Goal: Task Accomplishment & Management: Manage account settings

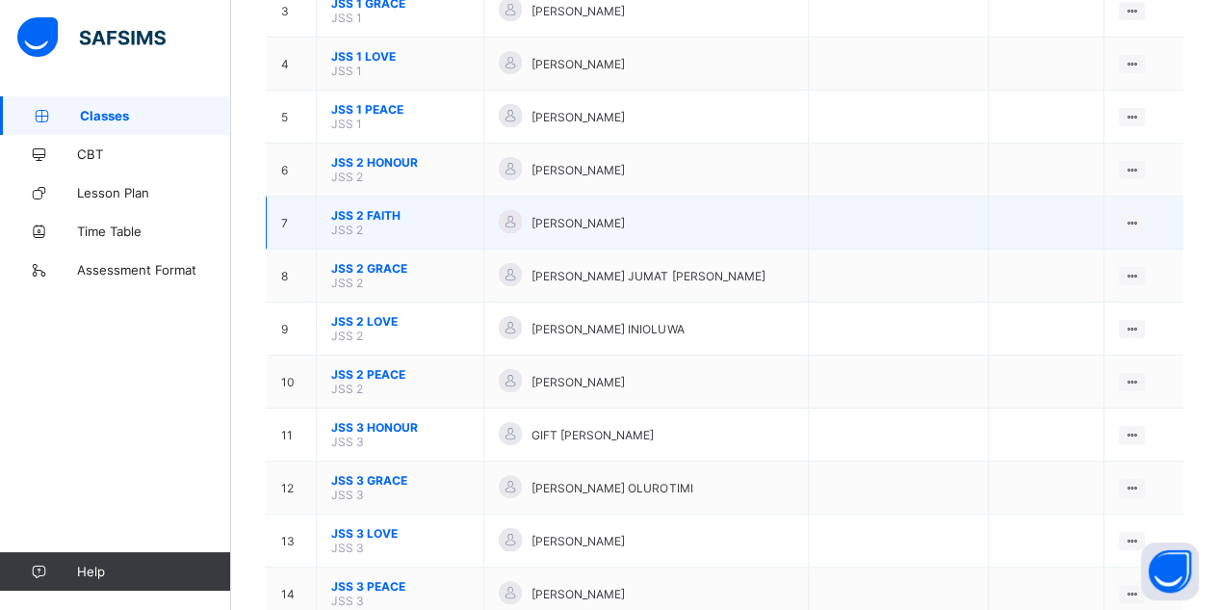
scroll to position [349, 0]
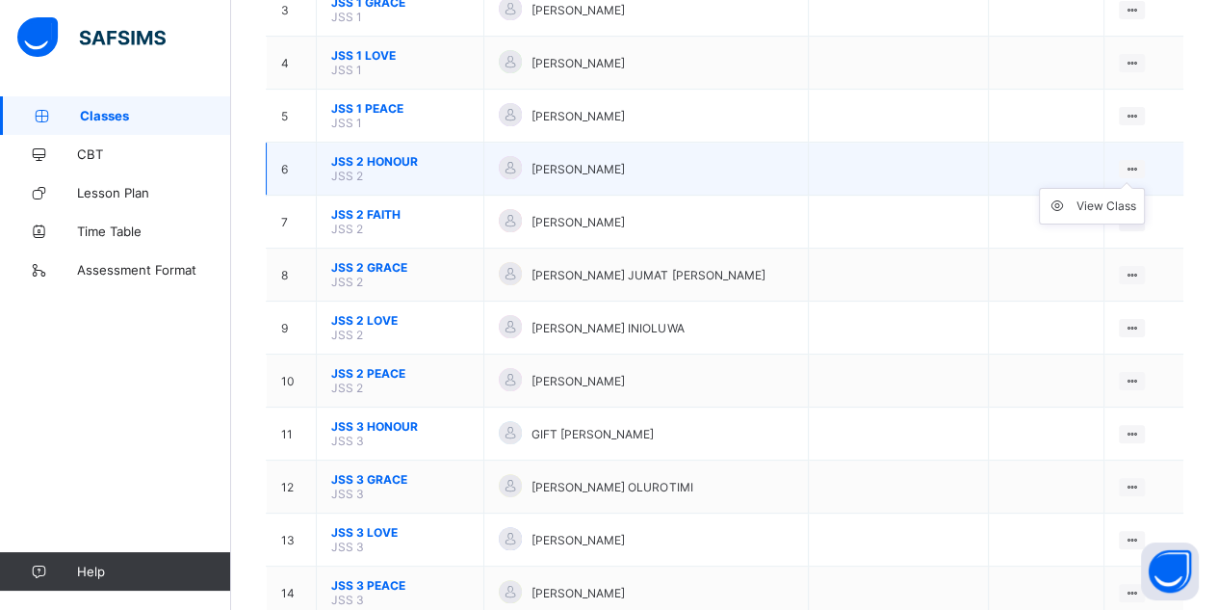
click at [1138, 162] on icon at bounding box center [1132, 169] width 16 height 14
click at [1126, 196] on div "View Class" at bounding box center [1107, 205] width 60 height 19
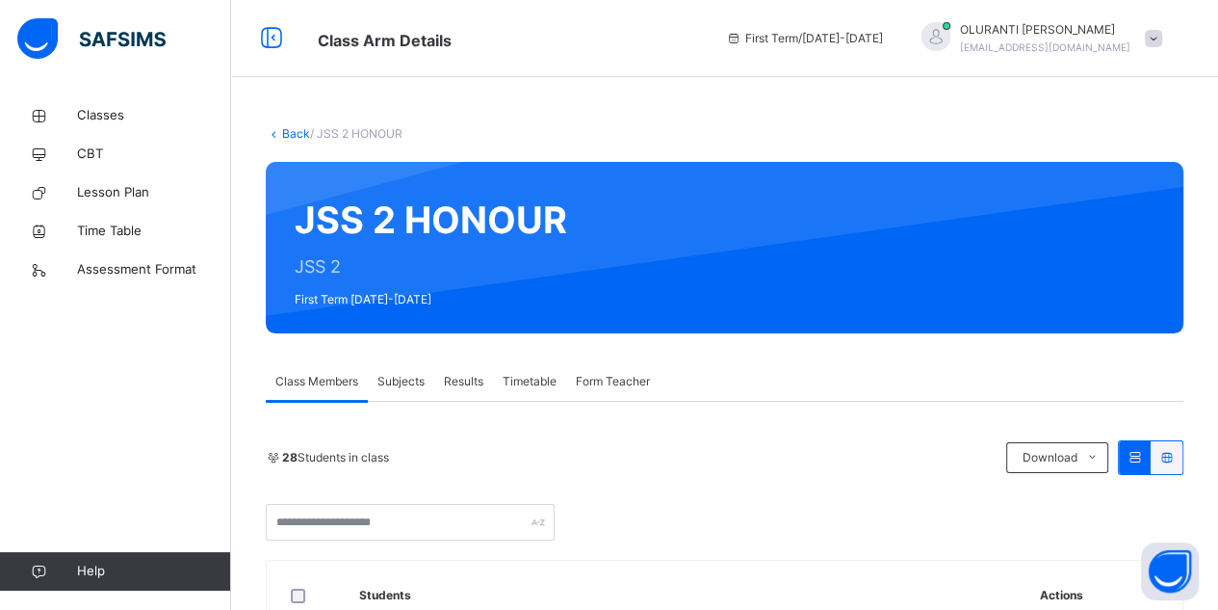
click at [405, 378] on span "Subjects" at bounding box center [401, 381] width 47 height 17
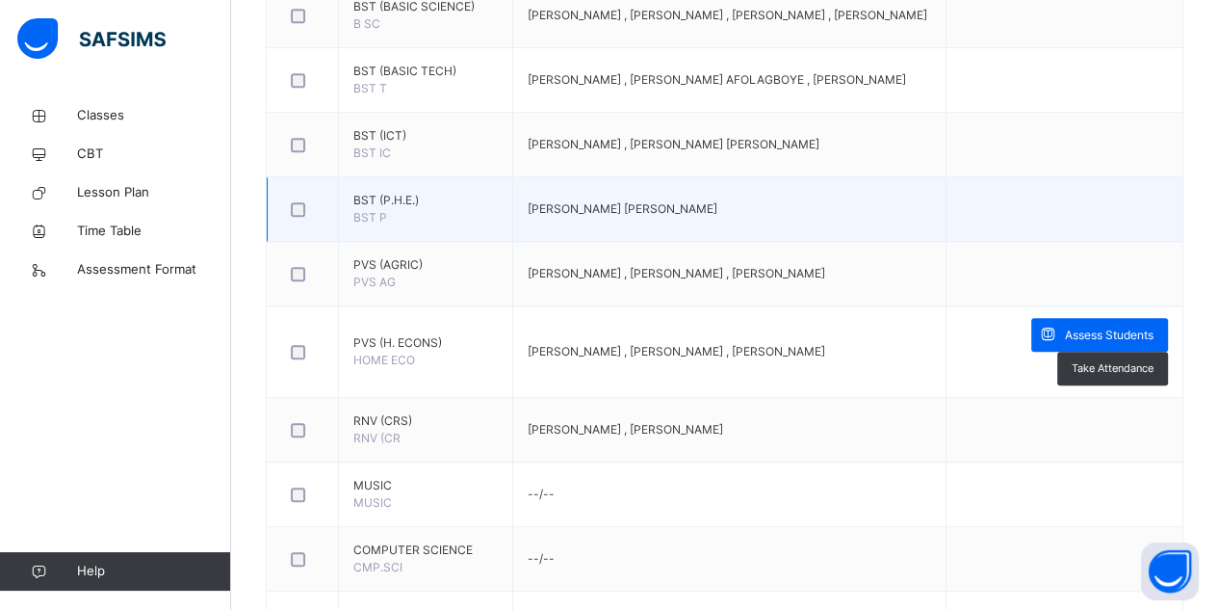
scroll to position [905, 0]
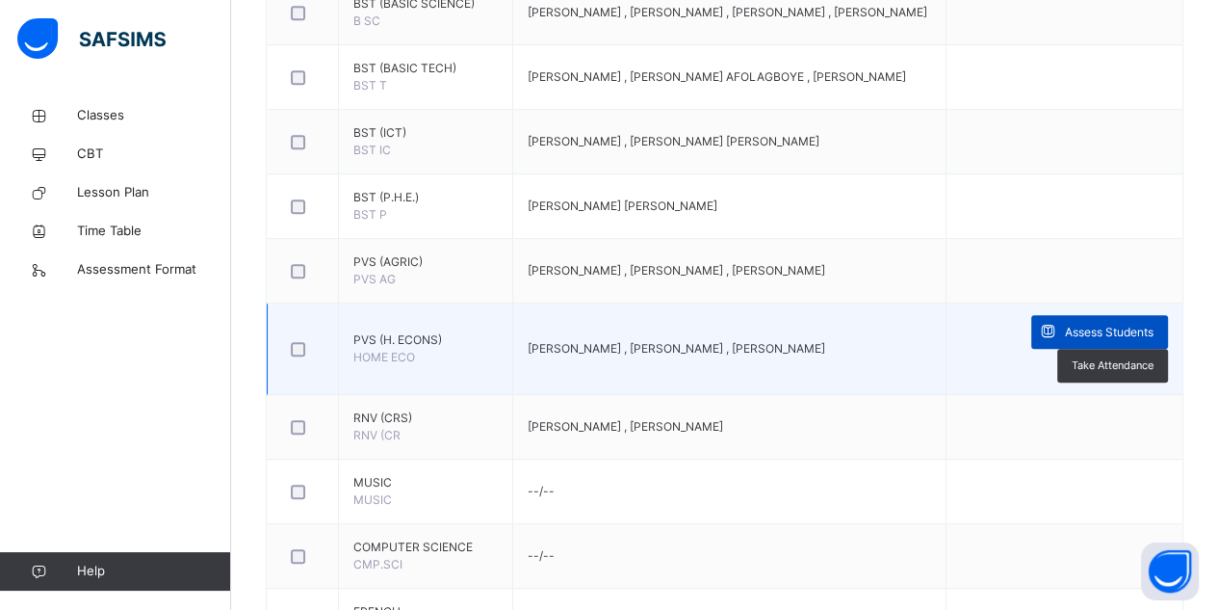
click at [1115, 329] on span "Assess Students" at bounding box center [1109, 332] width 89 height 17
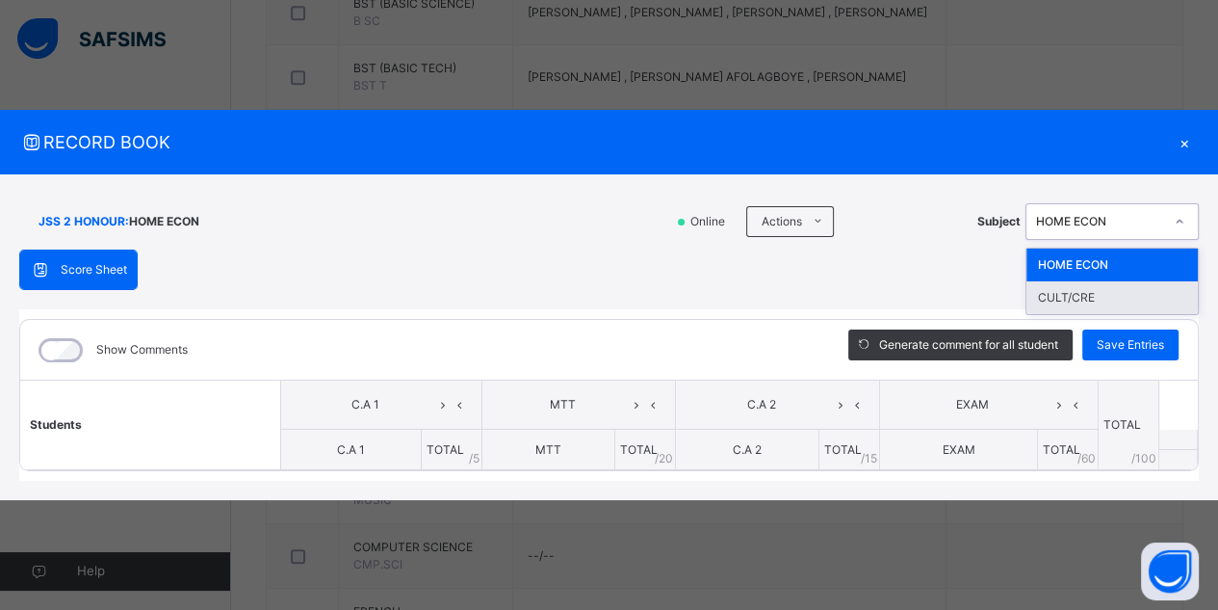
click at [1115, 293] on div "CULT/CRE" at bounding box center [1112, 297] width 171 height 33
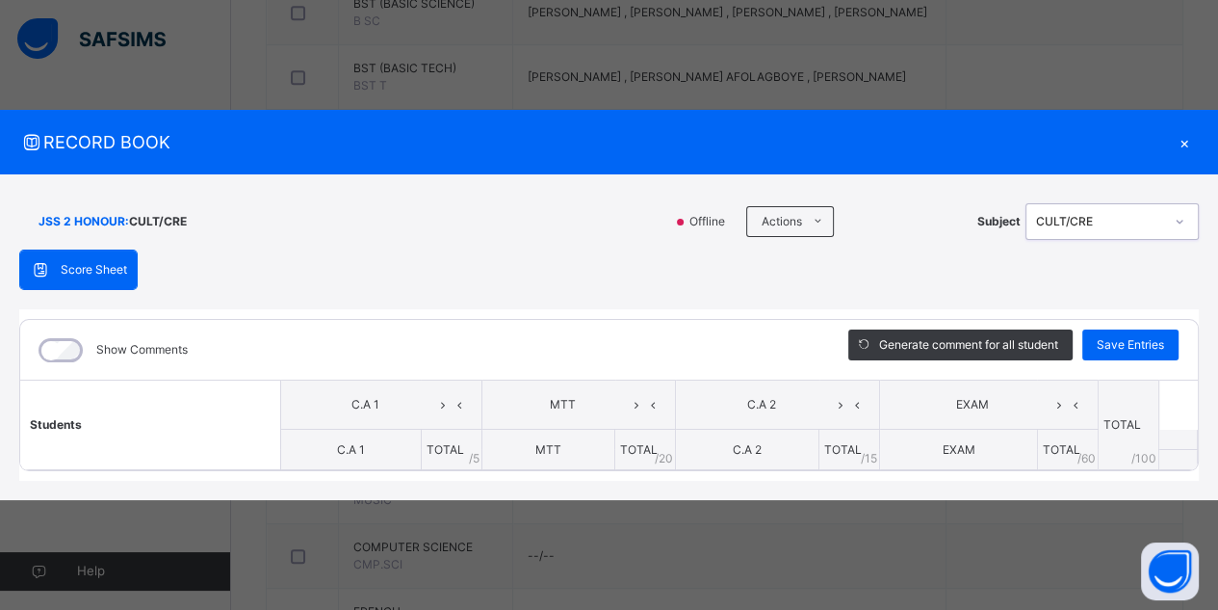
click at [1183, 135] on div "×" at bounding box center [1184, 142] width 29 height 26
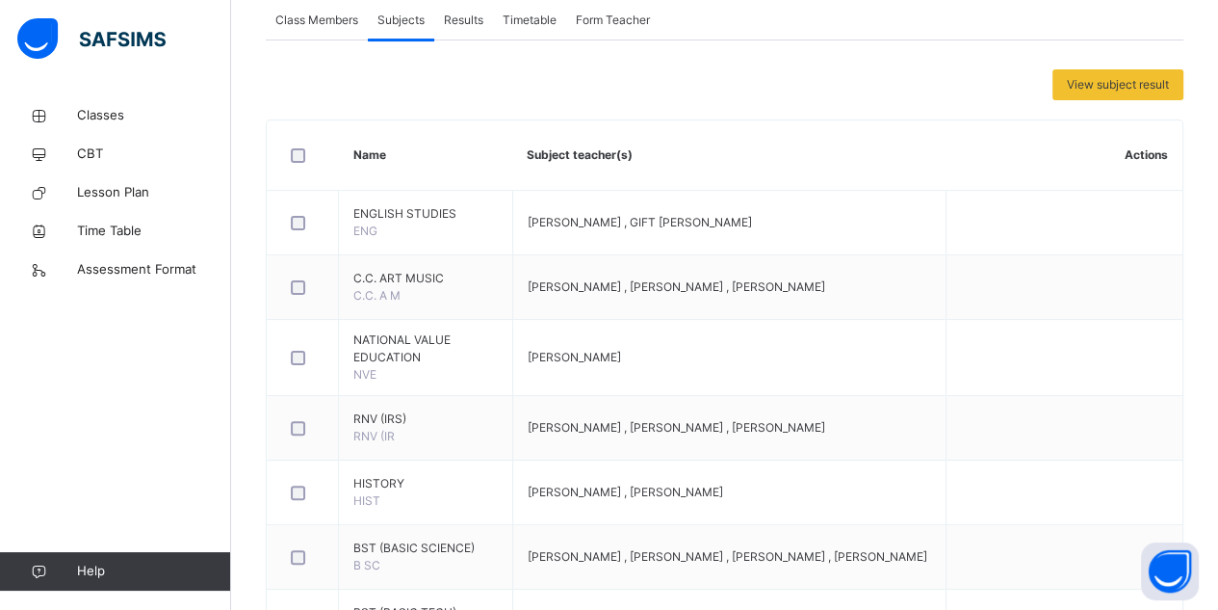
scroll to position [0, 0]
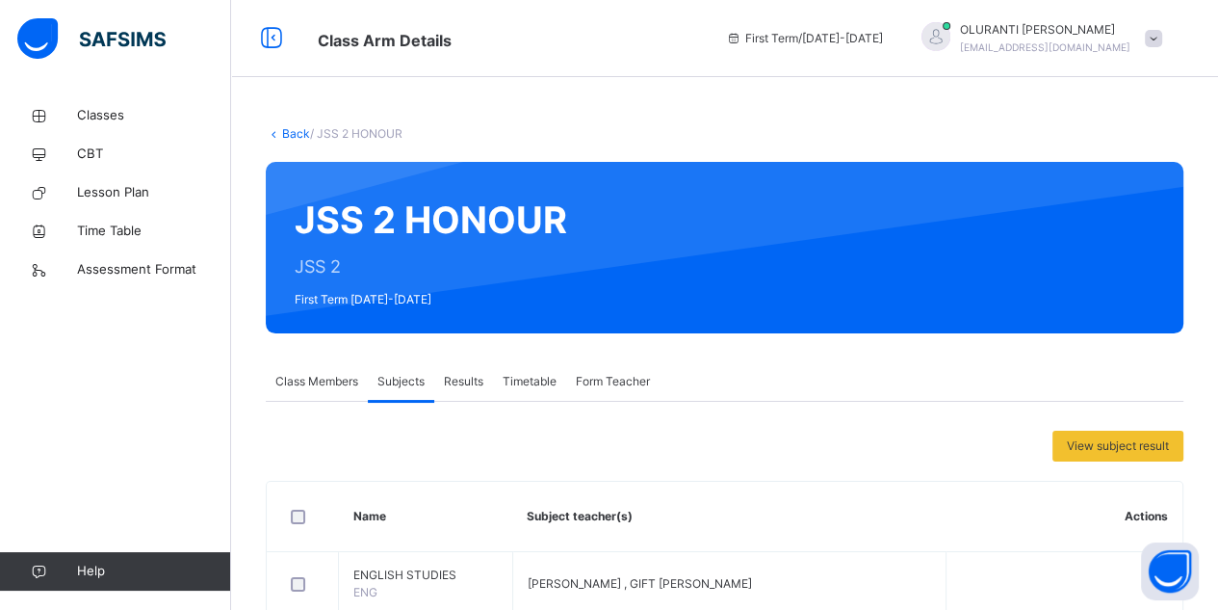
click at [1163, 33] on span at bounding box center [1153, 38] width 17 height 17
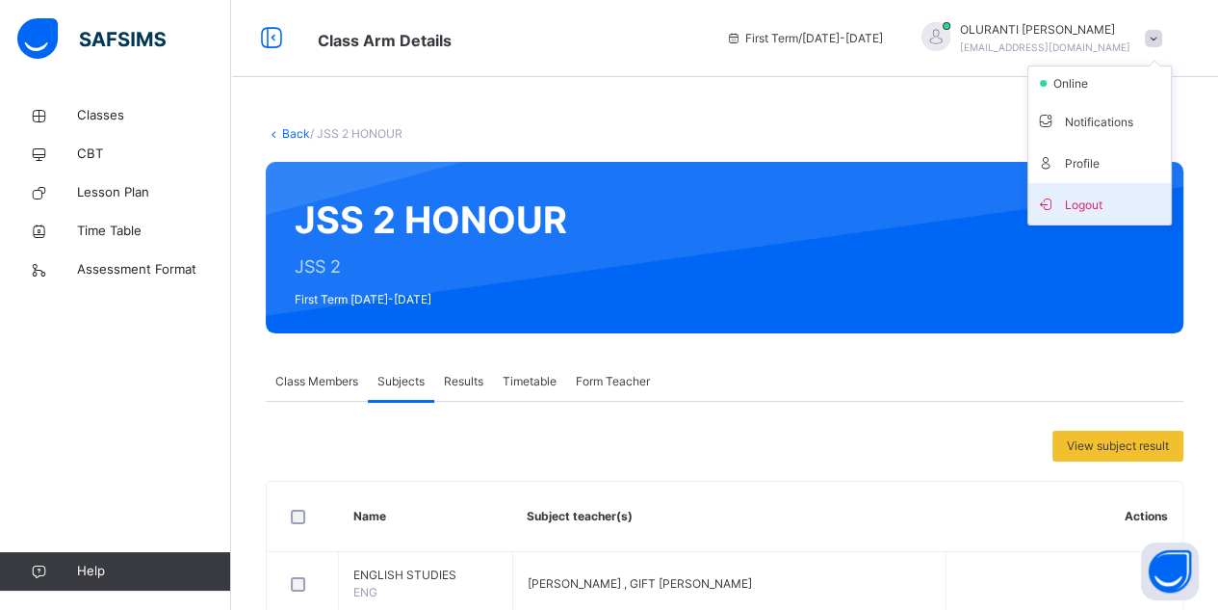
click at [1118, 208] on span "Logout" at bounding box center [1099, 204] width 127 height 26
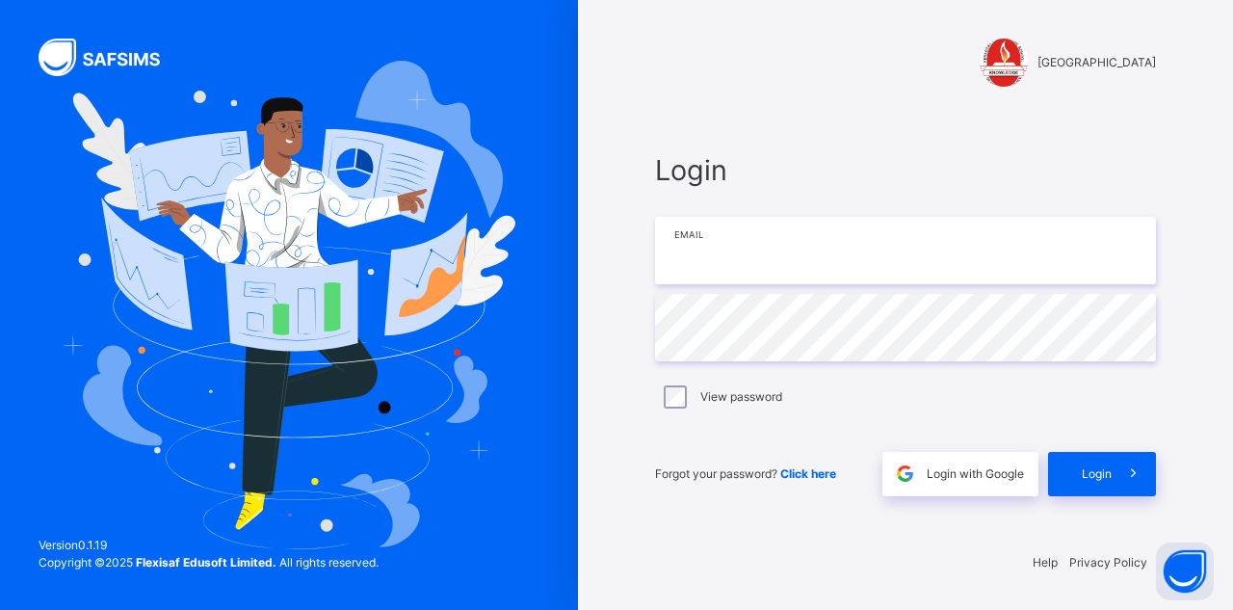
type input "**********"
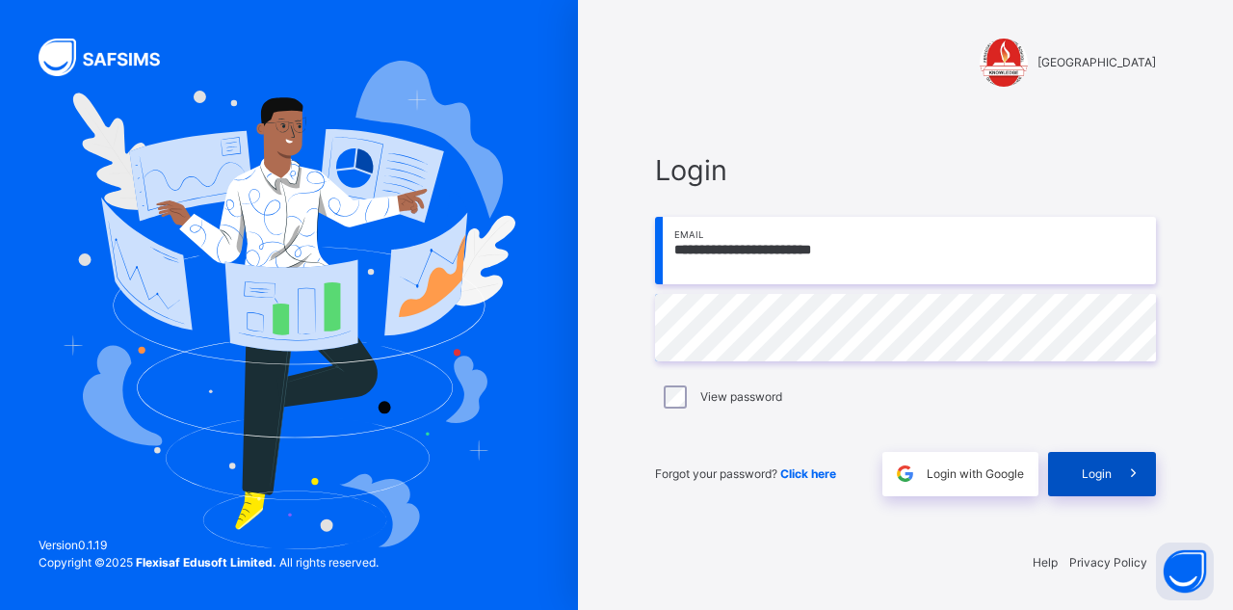
click at [1097, 484] on div "Login" at bounding box center [1102, 474] width 108 height 44
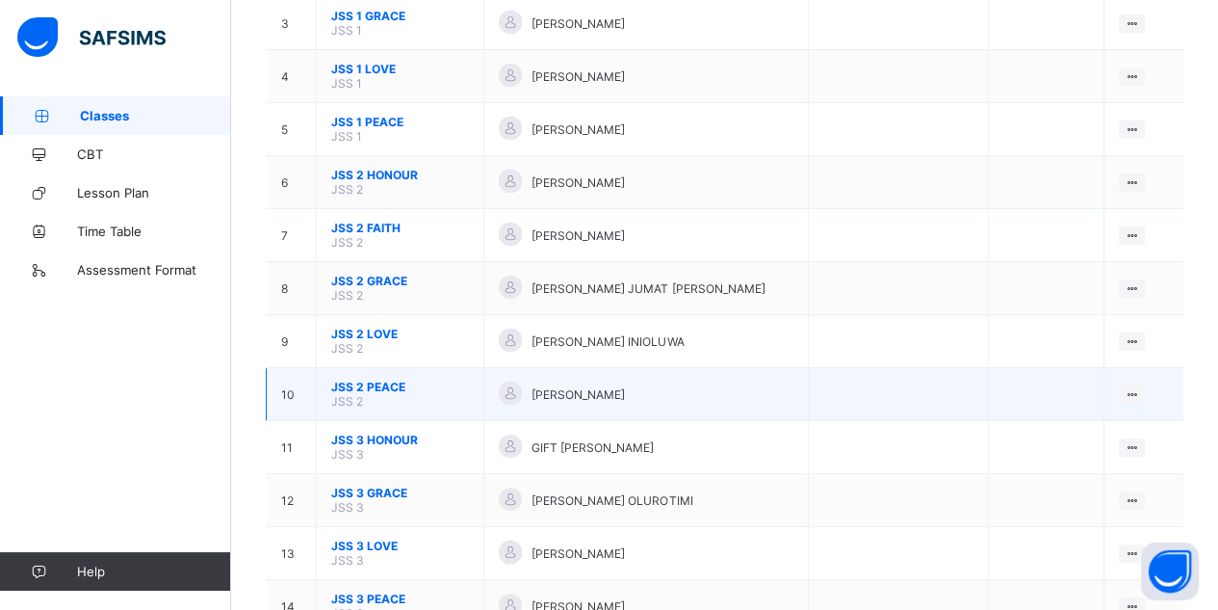
click at [762, 368] on td "[PERSON_NAME]" at bounding box center [647, 394] width 325 height 53
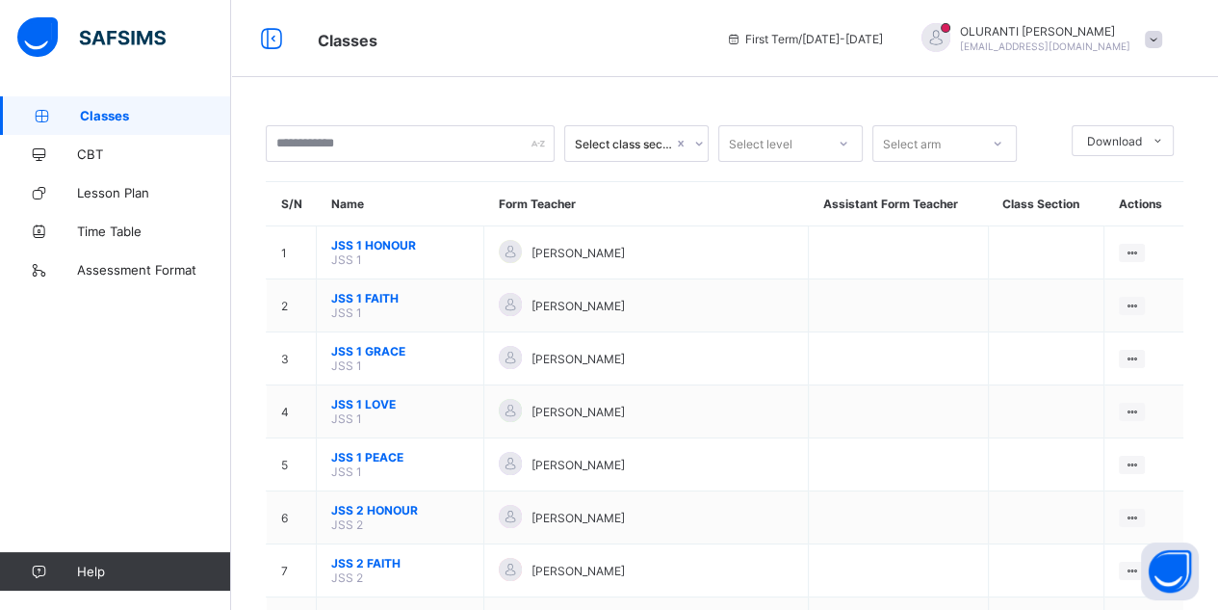
click at [1163, 35] on span at bounding box center [1153, 39] width 17 height 17
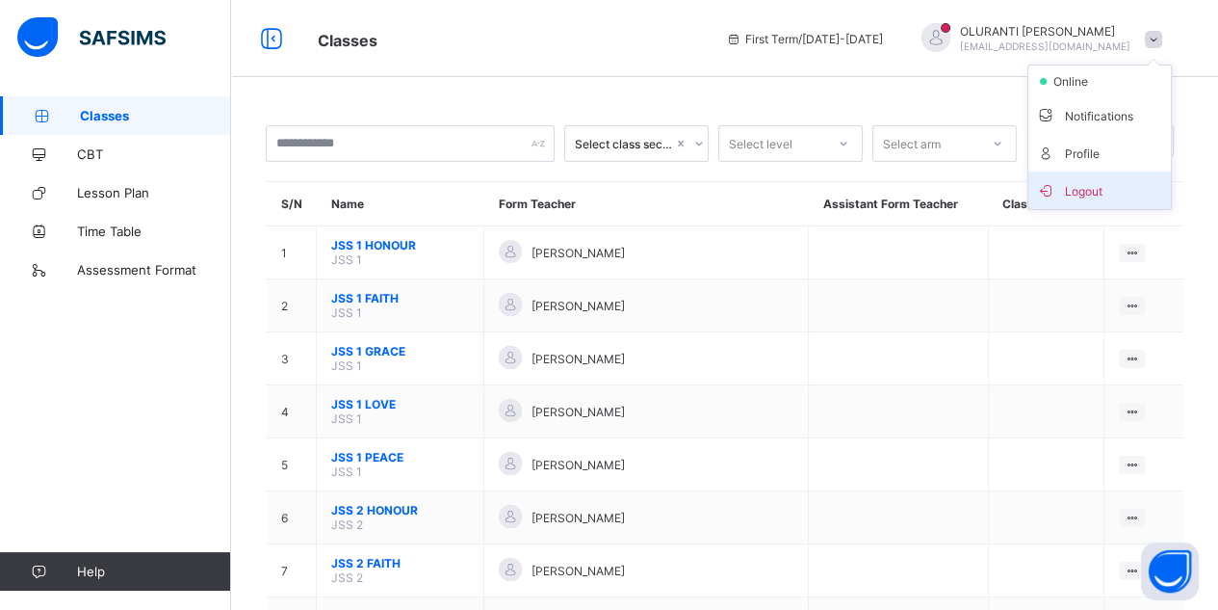
click at [1148, 186] on span "Logout" at bounding box center [1099, 190] width 127 height 22
